Goal: Entertainment & Leisure: Consume media (video, audio)

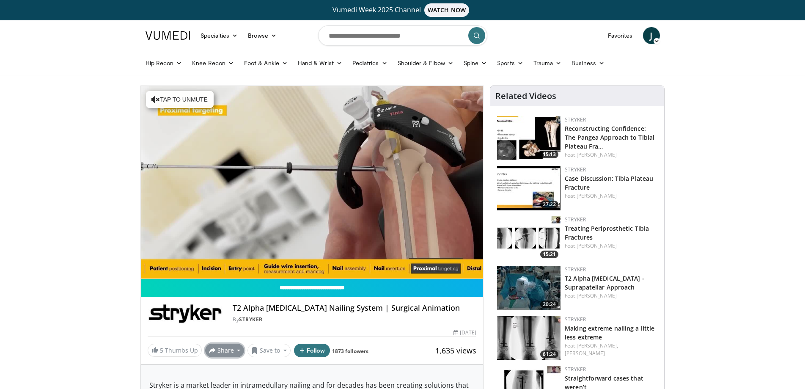
click at [225, 351] on button "Share" at bounding box center [224, 351] width 39 height 14
click at [399, 332] on div "1,635 views August 9, 2023" at bounding box center [312, 333] width 329 height 8
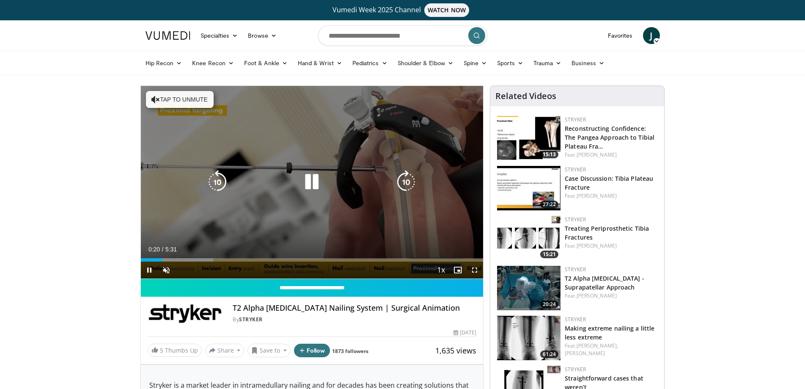
click at [316, 186] on icon "Video Player" at bounding box center [312, 182] width 24 height 24
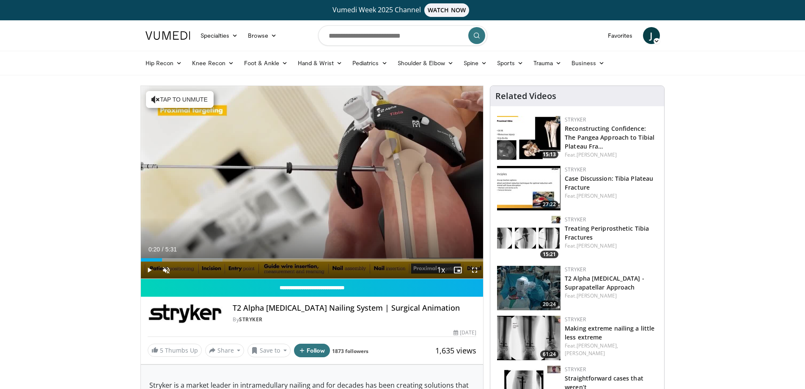
click at [256, 311] on h4 "T2 Alpha Tibia Nailing System | Surgical Animation" at bounding box center [355, 307] width 244 height 9
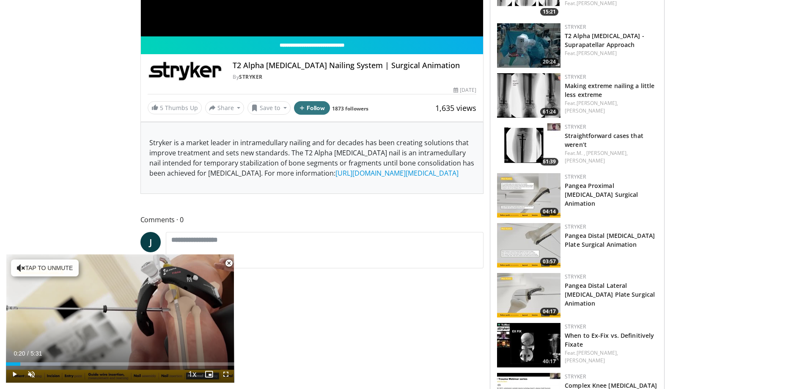
scroll to position [254, 0]
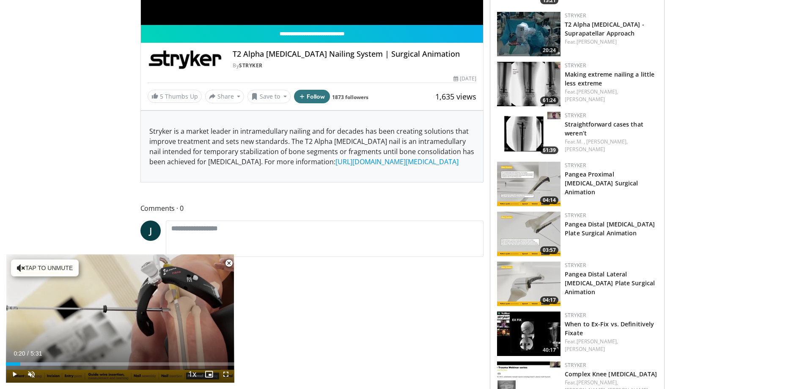
click at [228, 262] on span "Video Player" at bounding box center [228, 263] width 17 height 17
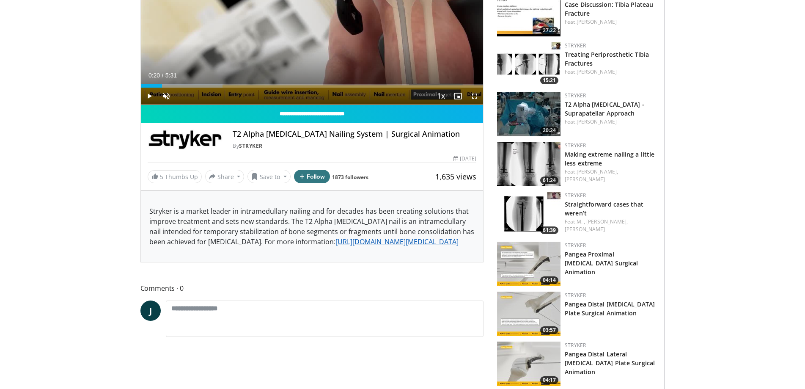
scroll to position [169, 0]
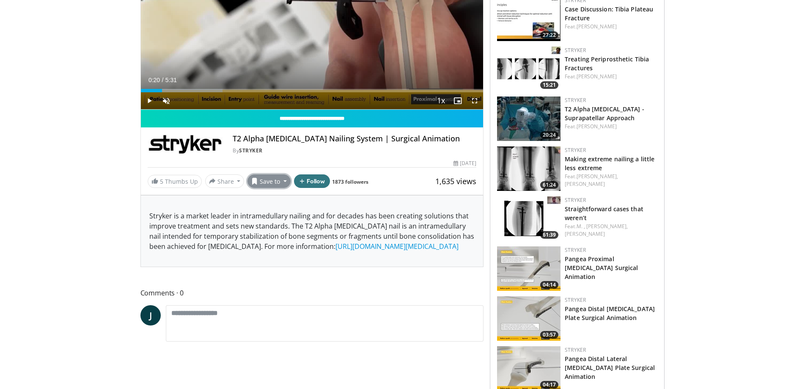
click at [270, 184] on button "Save to" at bounding box center [269, 181] width 43 height 14
click at [230, 179] on button "Share" at bounding box center [224, 181] width 39 height 14
click at [224, 199] on span "E-mail" at bounding box center [224, 199] width 24 height 9
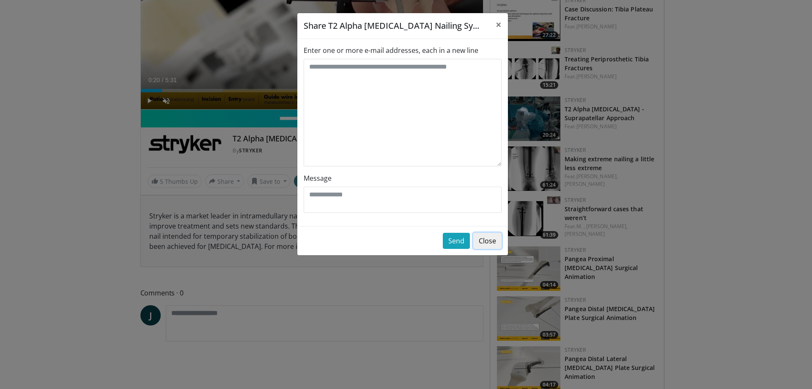
click at [487, 242] on button "Close" at bounding box center [488, 241] width 28 height 16
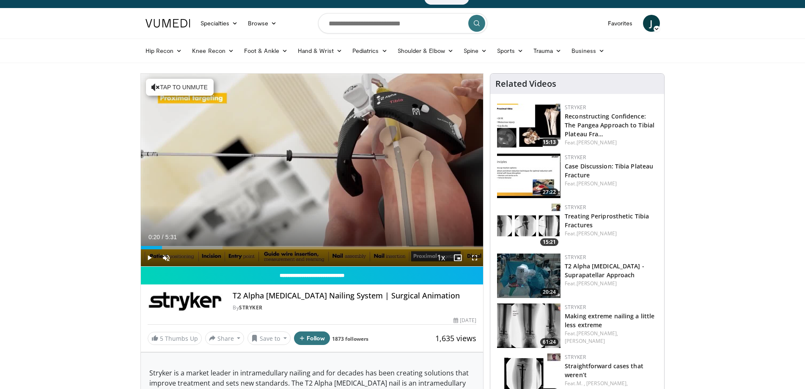
scroll to position [0, 0]
